Goal: Check status: Check status

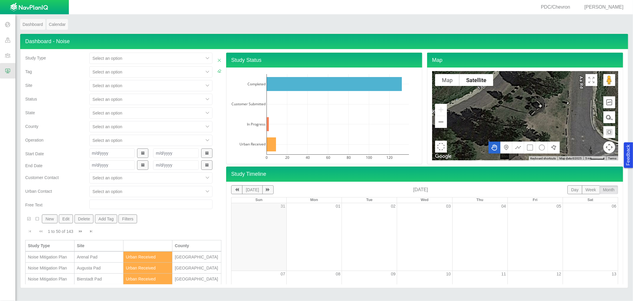
click at [132, 89] on div at bounding box center [147, 85] width 108 height 7
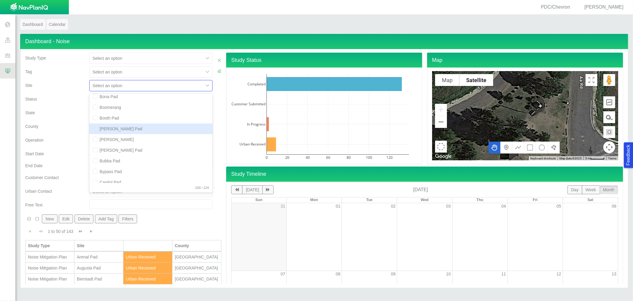
scroll to position [198, 0]
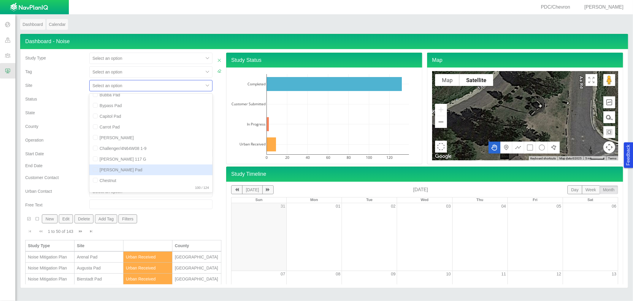
click at [114, 170] on div "[PERSON_NAME] Pad" at bounding box center [150, 169] width 123 height 11
checkbox input "true"
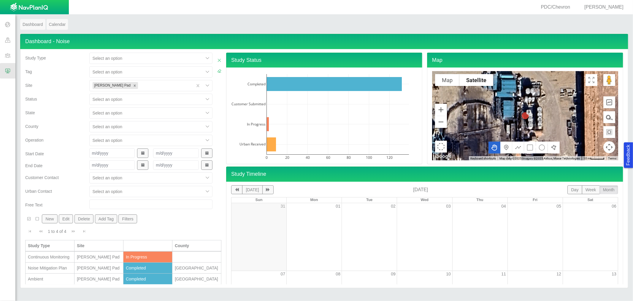
click at [58, 127] on div "County" at bounding box center [54, 125] width 59 height 8
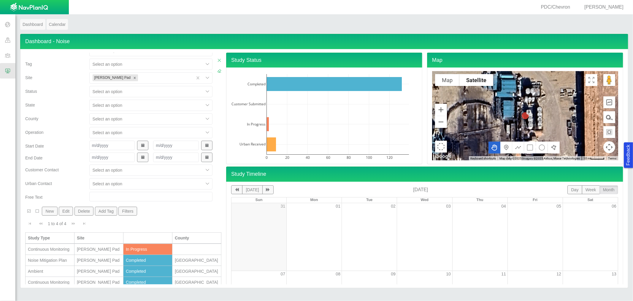
scroll to position [11, 0]
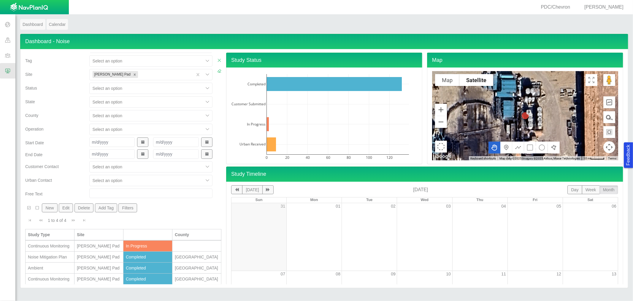
click at [62, 244] on div "Continuous Monitoring" at bounding box center [50, 246] width 44 height 6
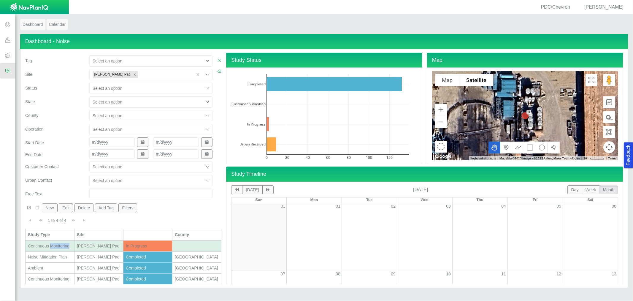
click at [62, 244] on div "Continuous Monitoring" at bounding box center [50, 246] width 44 height 6
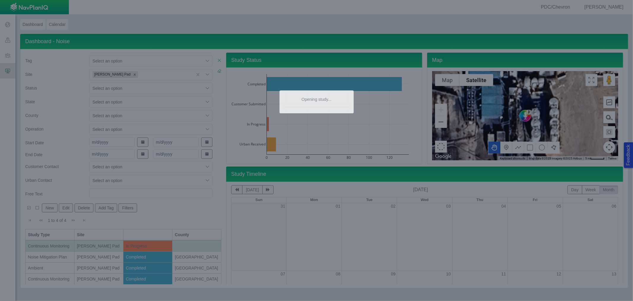
type textarea "x"
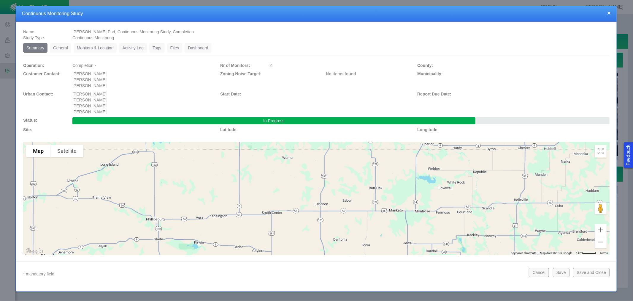
click at [102, 53] on ul "Summary 0 General 0 Monitors & Location 0 Activity Log 0 Tags 0 Files 0 Dashboa…" at bounding box center [316, 49] width 587 height 12
click at [102, 49] on link "Monitors & Location" at bounding box center [95, 48] width 43 height 10
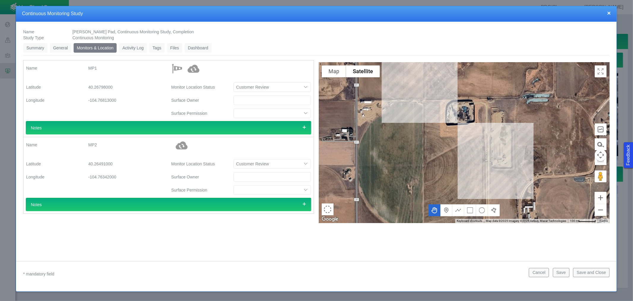
drag, startPoint x: 530, startPoint y: 112, endPoint x: 445, endPoint y: 120, distance: 85.4
click at [445, 120] on div at bounding box center [464, 142] width 291 height 160
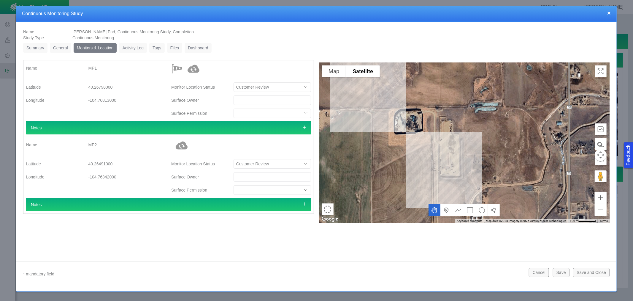
drag, startPoint x: 524, startPoint y: 117, endPoint x: 472, endPoint y: 126, distance: 53.0
click at [472, 126] on div at bounding box center [464, 142] width 291 height 160
